Goal: Ask a question

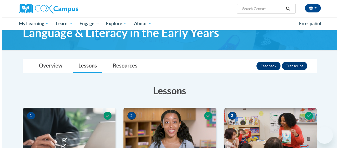
scroll to position [42, 0]
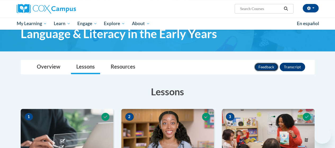
click at [261, 66] on button "Feedback" at bounding box center [266, 67] width 24 height 8
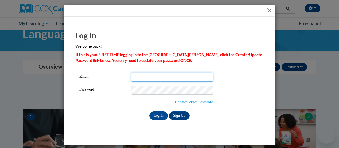
type input "[PERSON_NAME][EMAIL_ADDRESS][DOMAIN_NAME]"
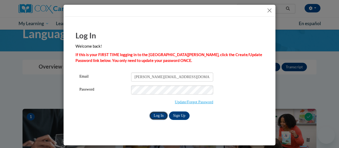
click at [156, 117] on input "Log In" at bounding box center [158, 115] width 19 height 8
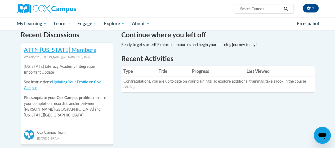
scroll to position [172, 0]
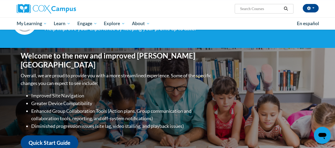
scroll to position [0, 0]
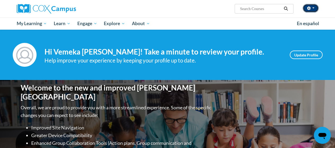
click at [314, 7] on button "button" at bounding box center [310, 8] width 16 height 8
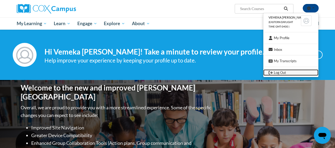
click at [284, 72] on link "Log Out" at bounding box center [290, 72] width 55 height 7
